Goal: Task Accomplishment & Management: Manage account settings

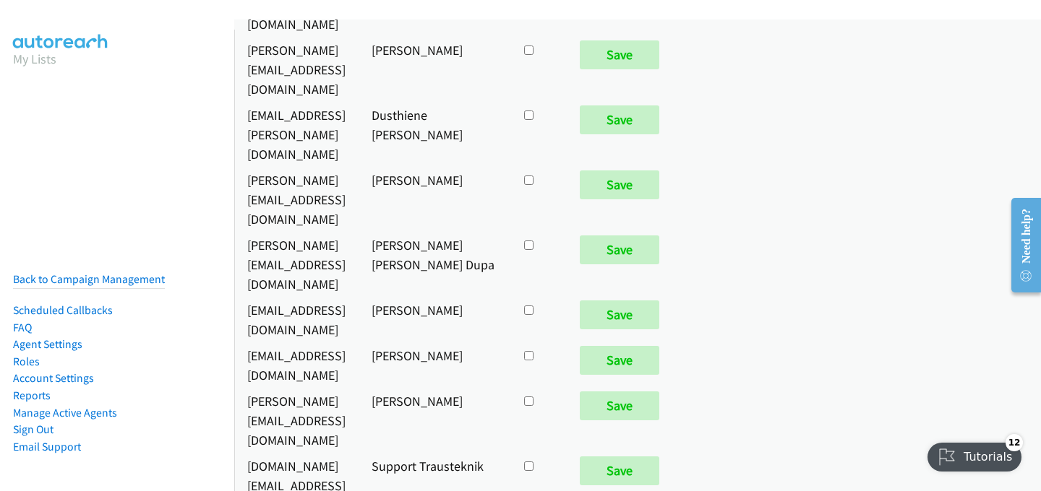
scroll to position [7227, 0]
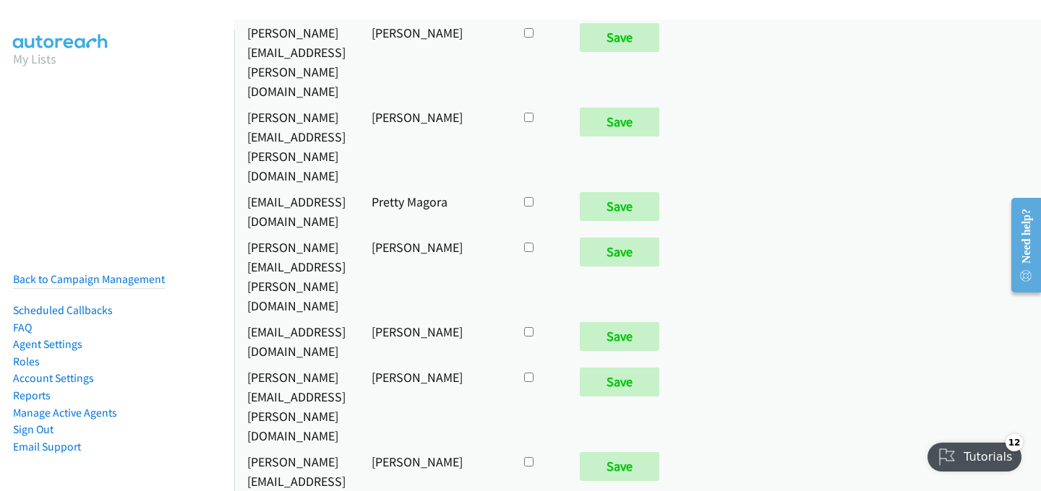
checkbox input "true"
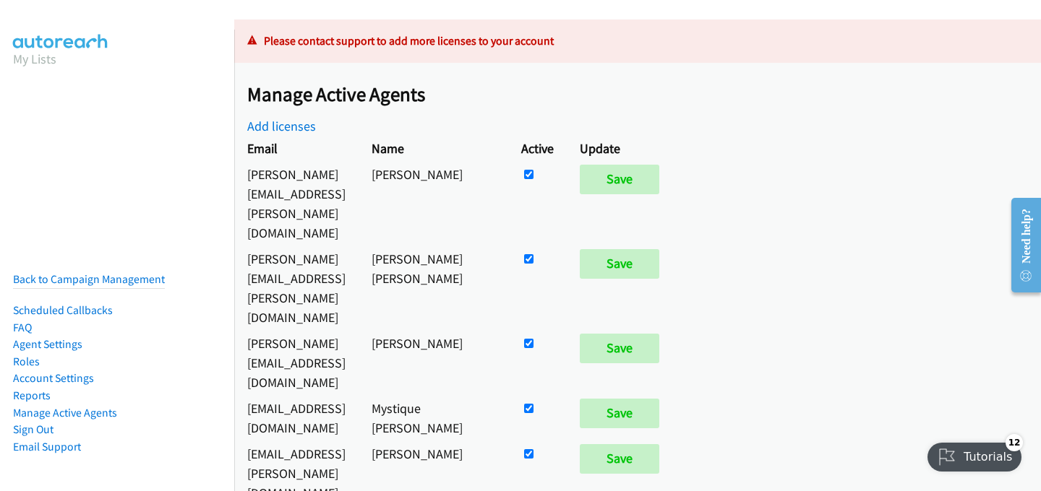
scroll to position [275, 0]
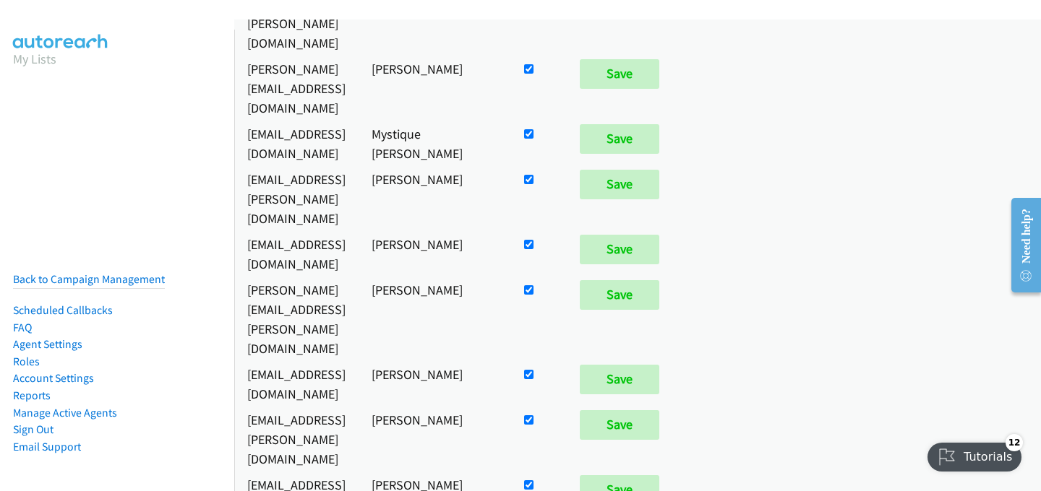
checkbox input "false"
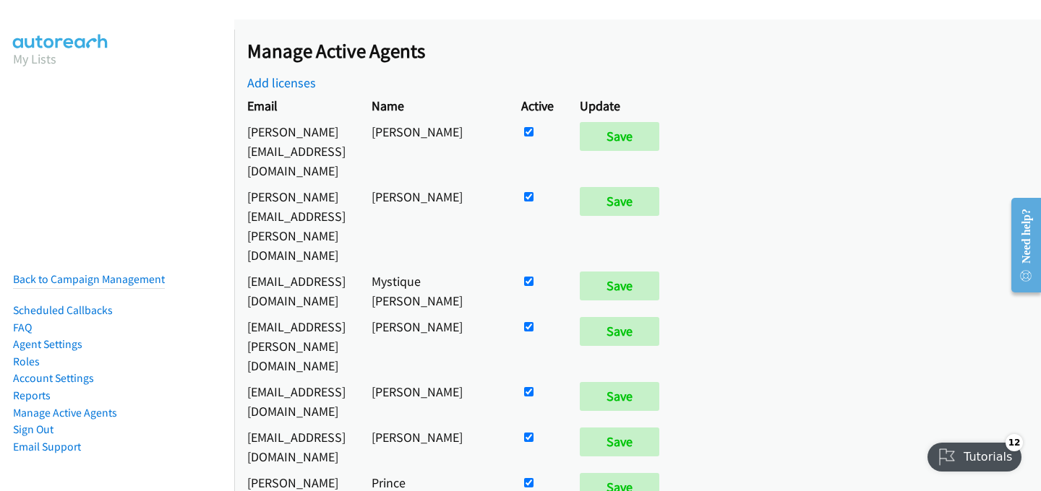
scroll to position [7263, 0]
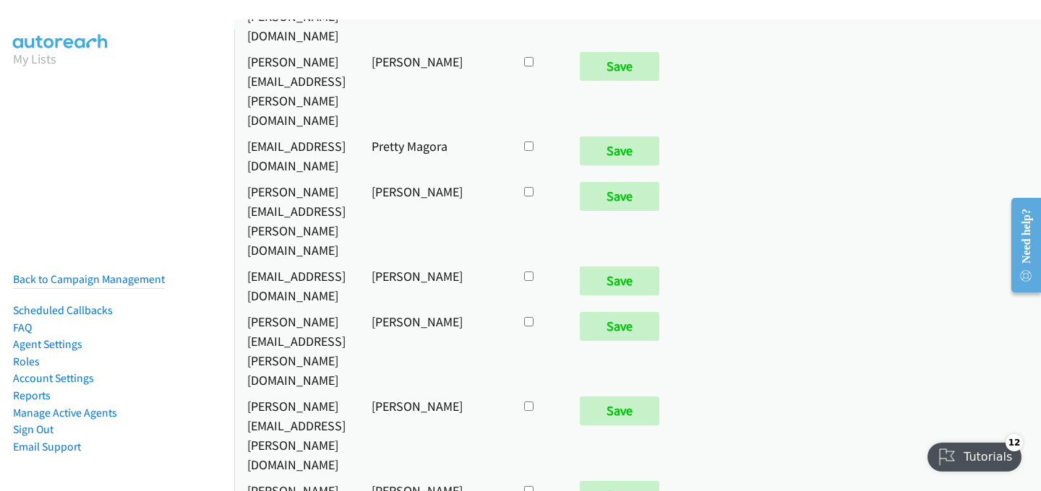
checkbox input "true"
